Goal: Find specific page/section

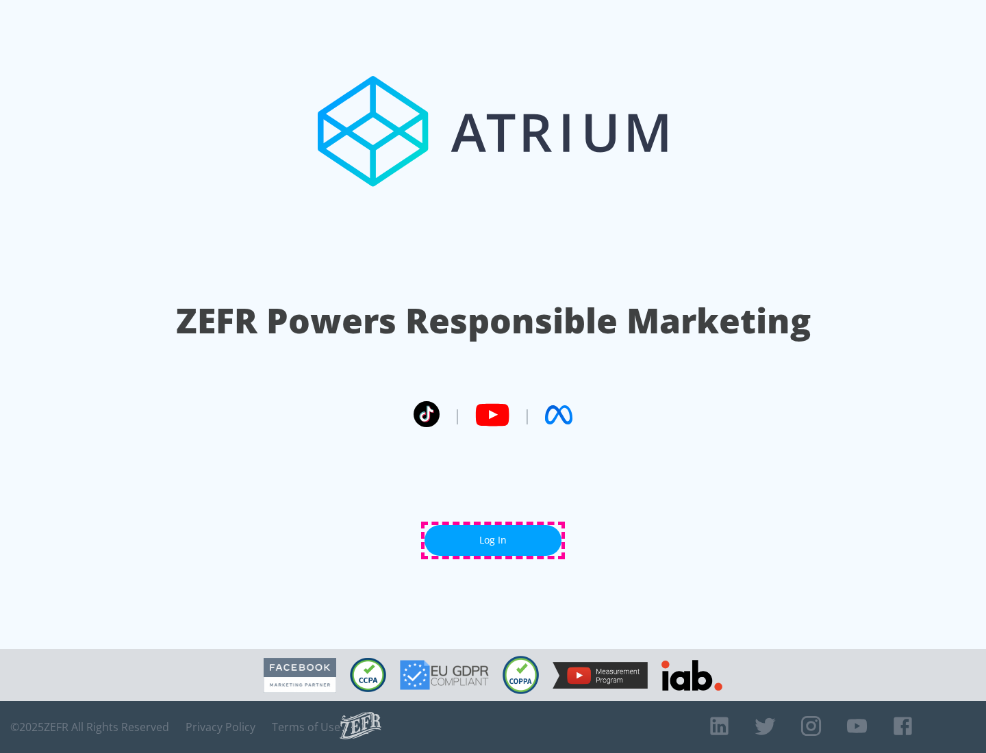
click at [493, 540] on link "Log In" at bounding box center [493, 540] width 137 height 31
